Goal: Transaction & Acquisition: Obtain resource

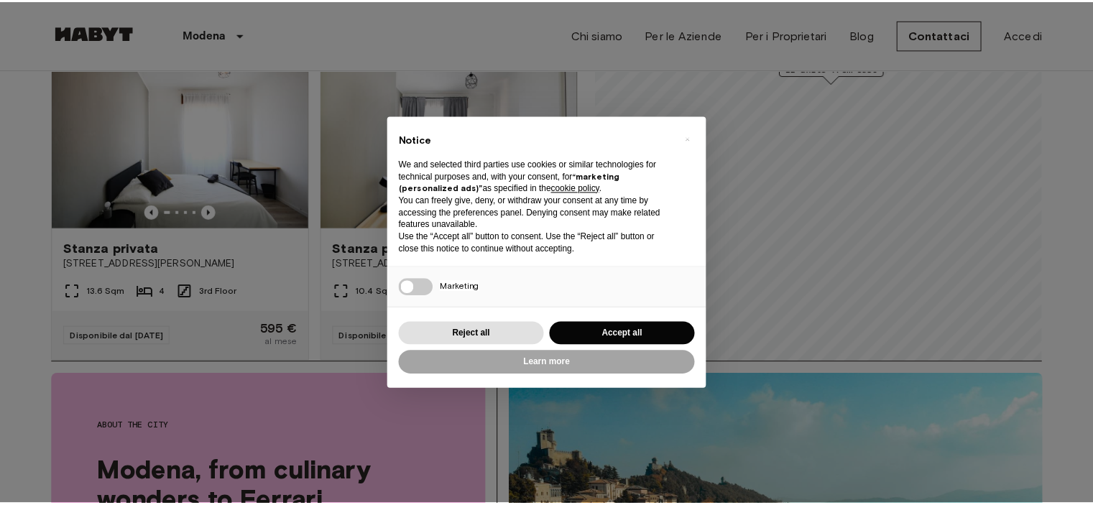
scroll to position [144, 0]
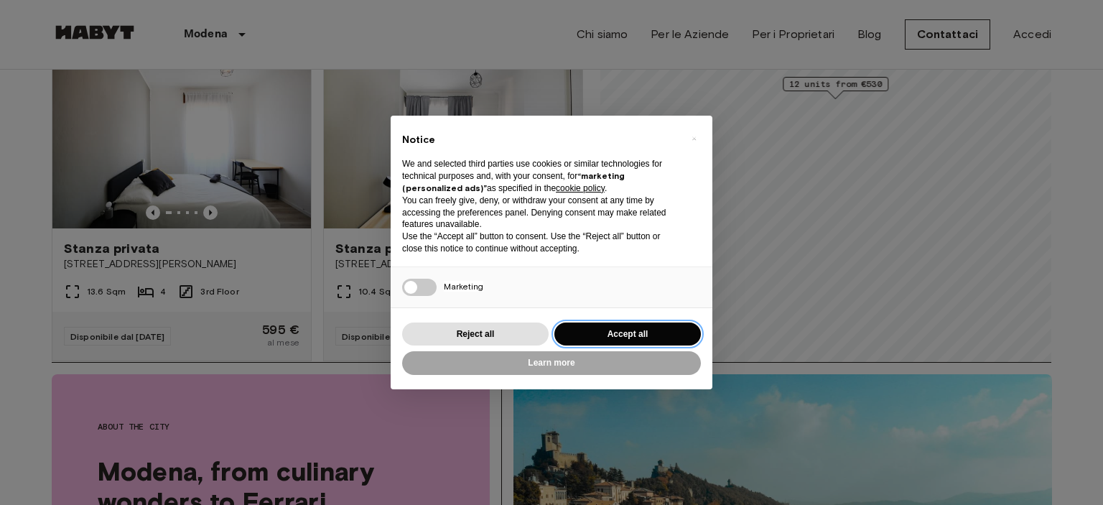
click at [669, 324] on button "Accept all" at bounding box center [628, 335] width 147 height 24
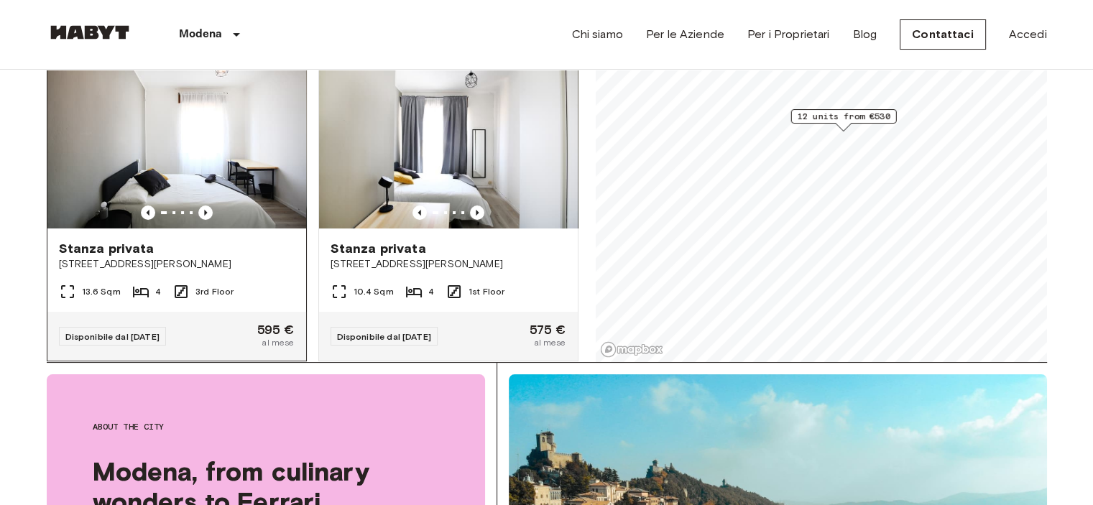
click at [138, 240] on span "Stanza privata" at bounding box center [107, 248] width 96 height 17
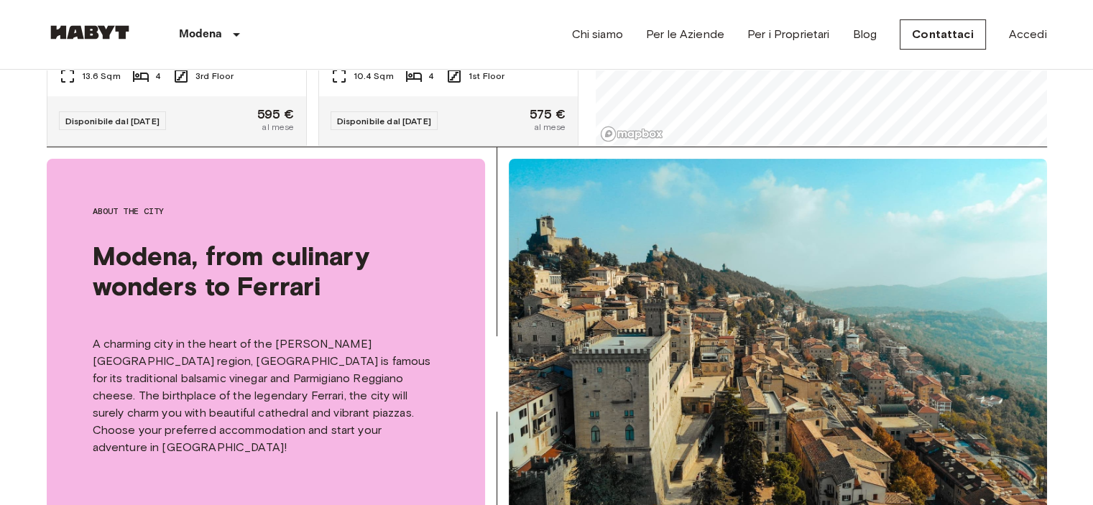
scroll to position [0, 0]
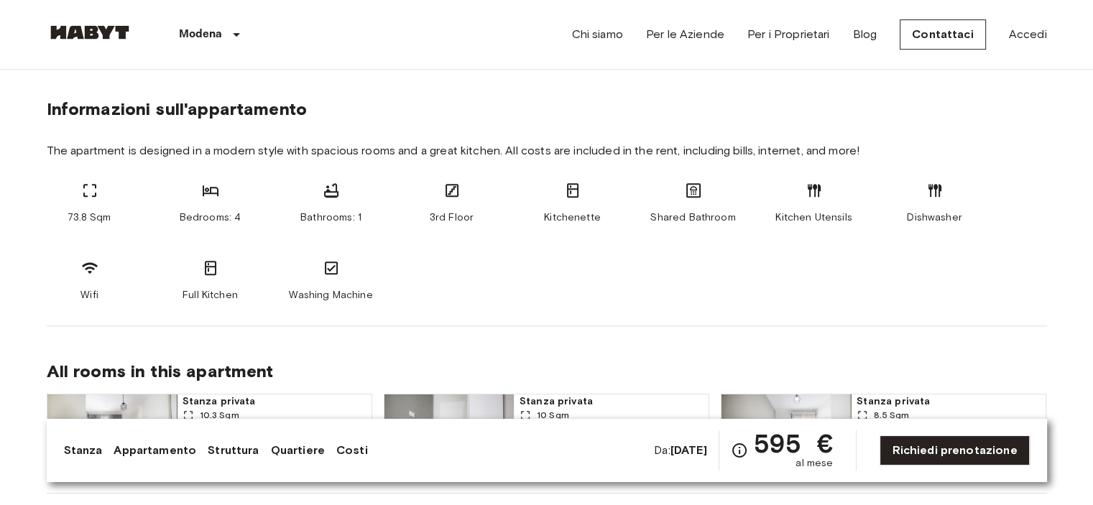
scroll to position [718, 0]
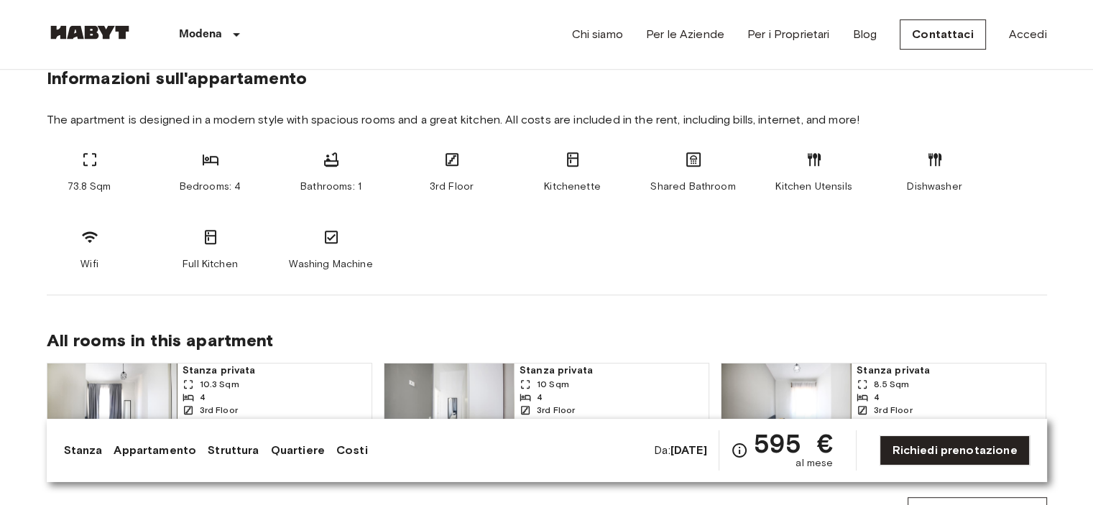
click at [304, 448] on link "Quartiere" at bounding box center [298, 450] width 54 height 17
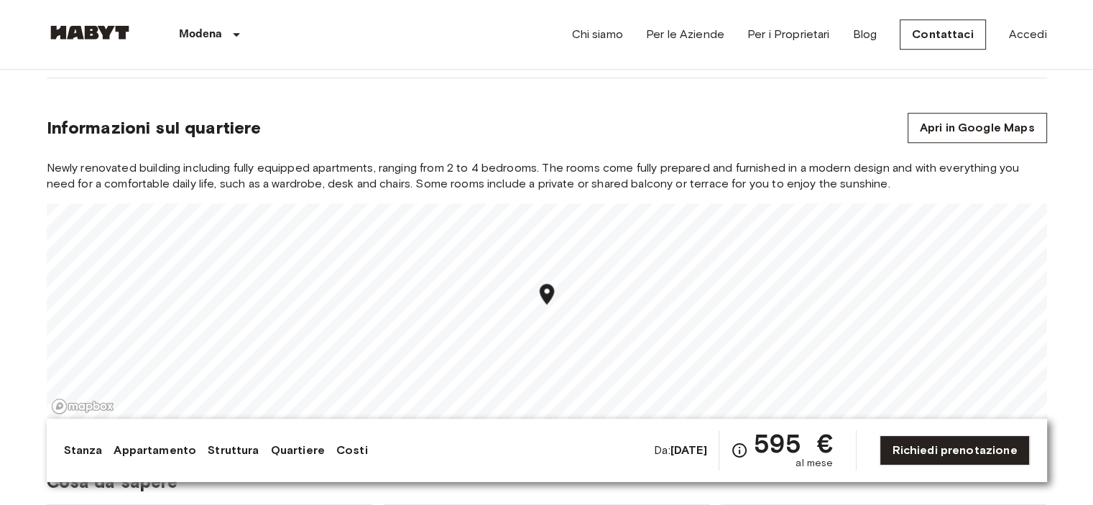
scroll to position [1111, 0]
